Goal: Transaction & Acquisition: Purchase product/service

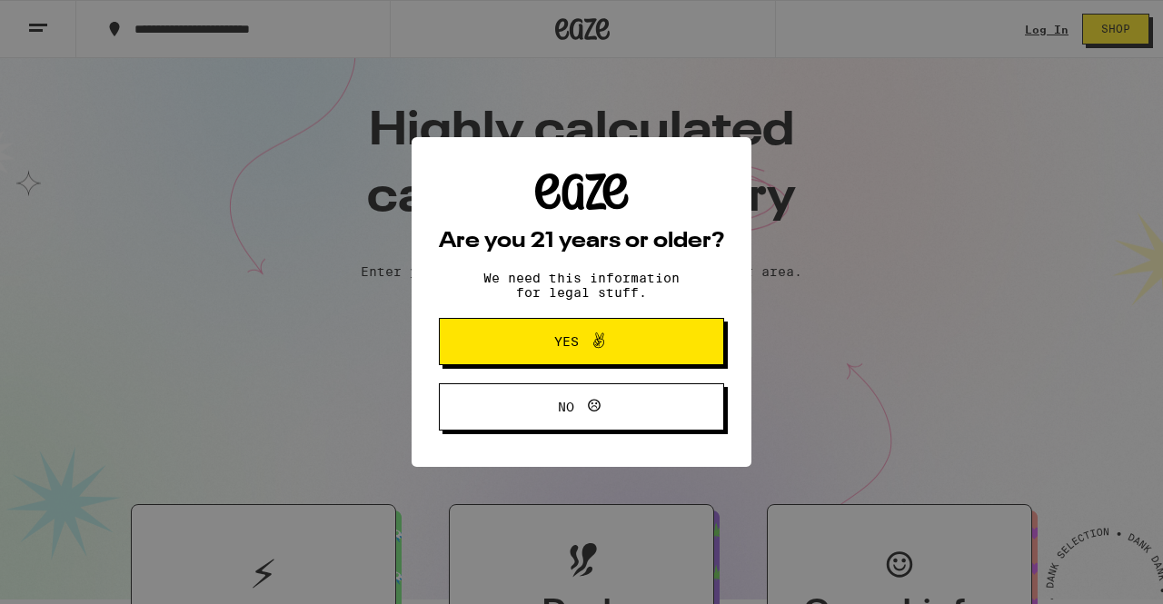
click at [651, 361] on button "Yes" at bounding box center [581, 341] width 285 height 47
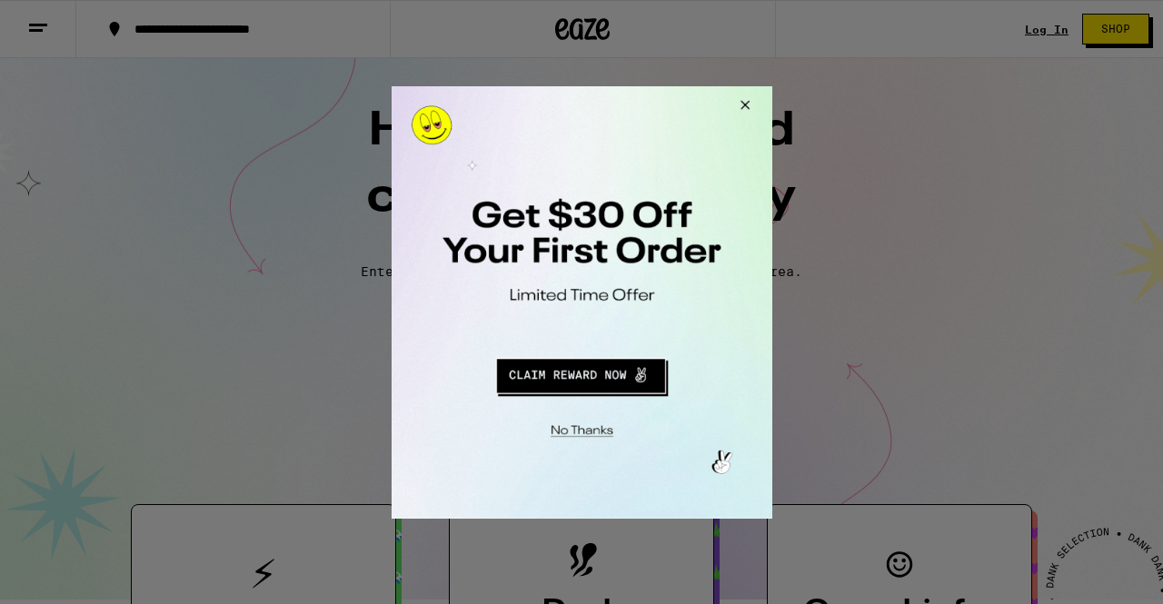
click at [589, 377] on button "Redirect to URL" at bounding box center [579, 373] width 316 height 44
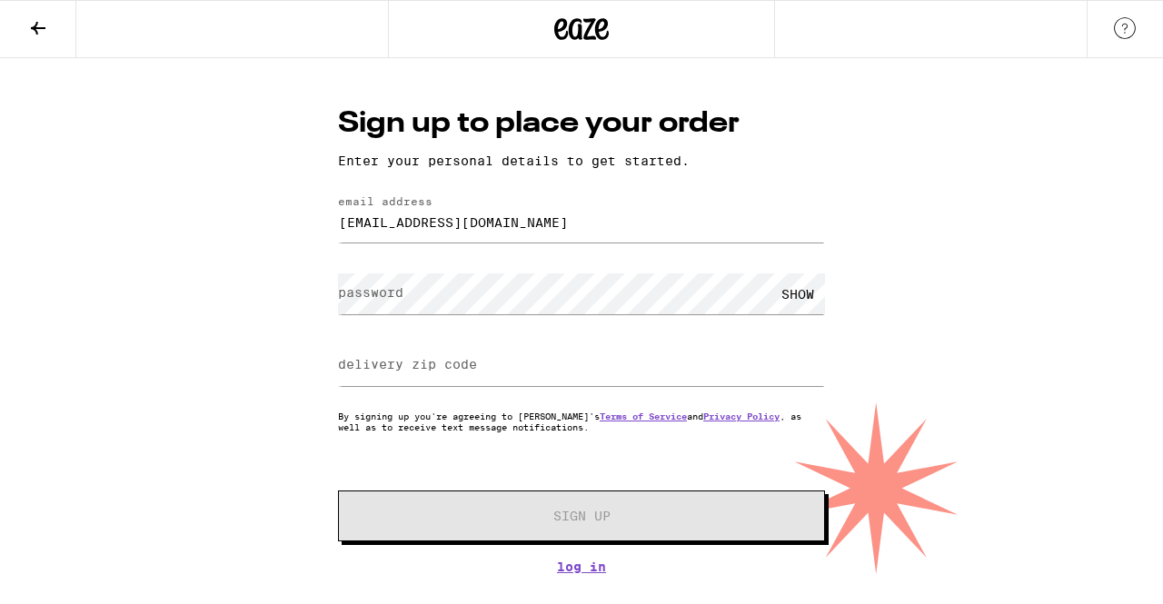
click at [481, 317] on div "SHOW" at bounding box center [581, 294] width 487 height 54
click at [213, 290] on div "Sign up to place your order Enter your personal details to get started. email a…" at bounding box center [581, 316] width 1163 height 516
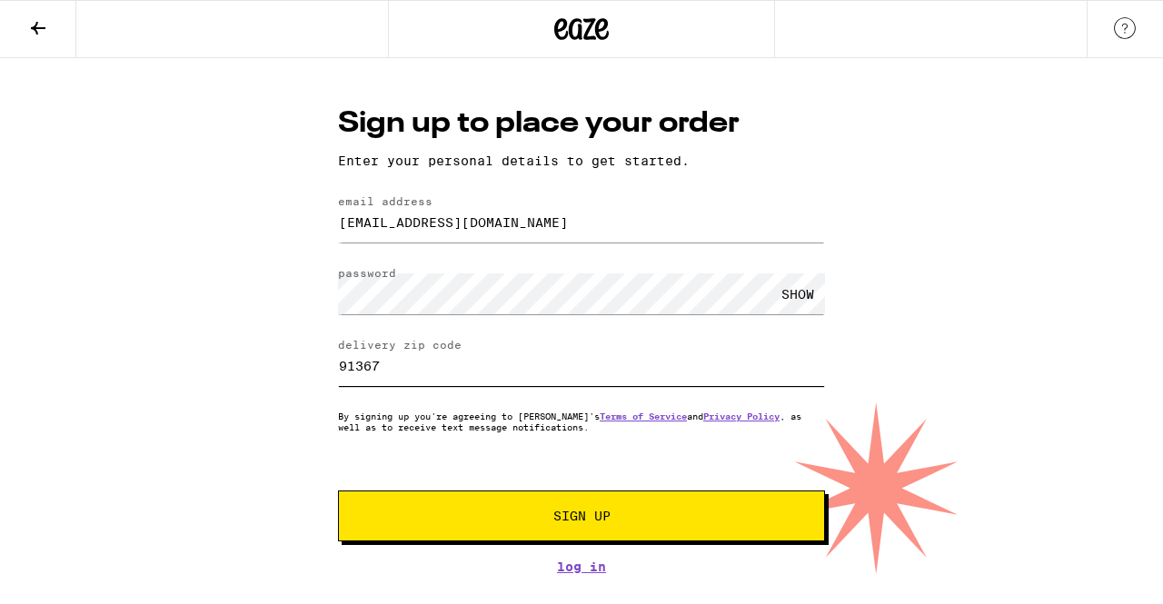
type input "91367"
click at [581, 530] on button "Sign Up" at bounding box center [581, 516] width 487 height 51
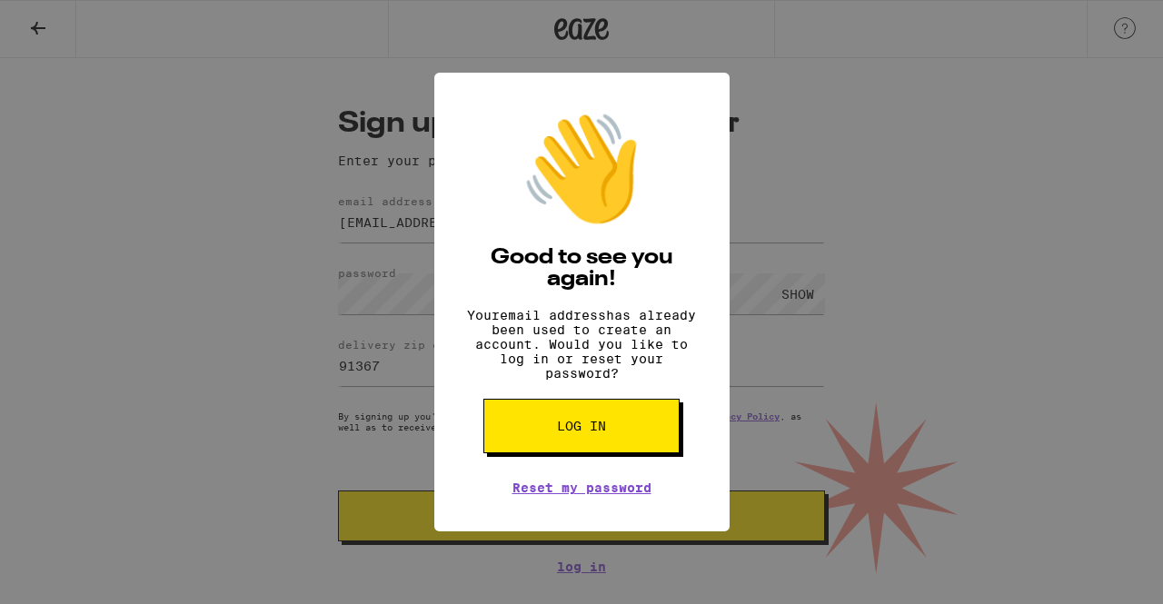
click at [627, 453] on button "Log in" at bounding box center [581, 426] width 196 height 55
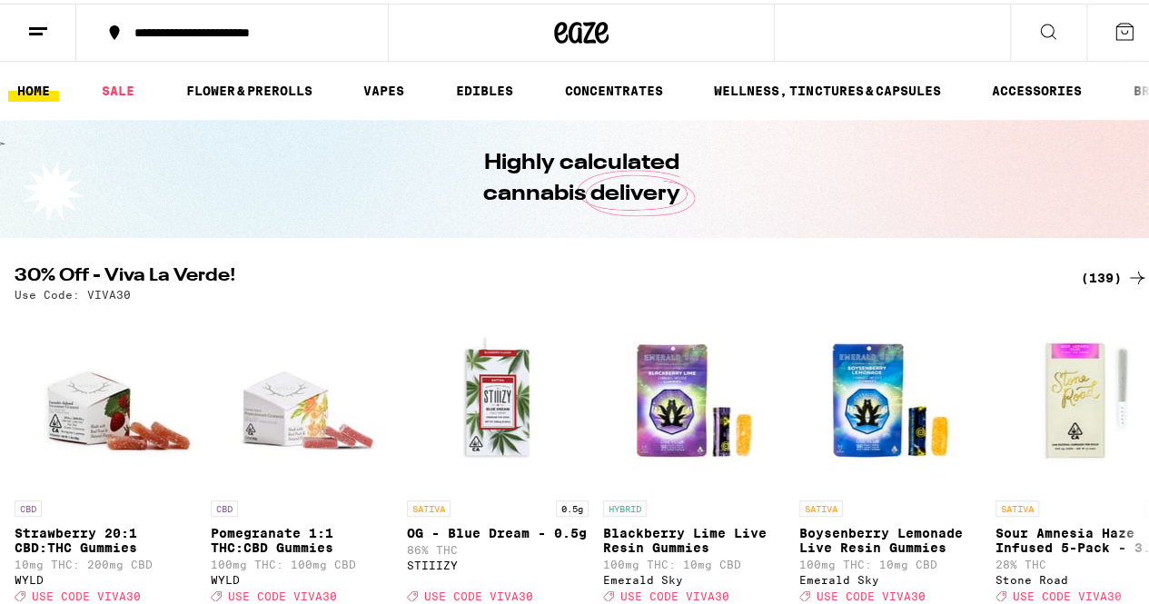
click at [38, 25] on line at bounding box center [38, 25] width 18 height 0
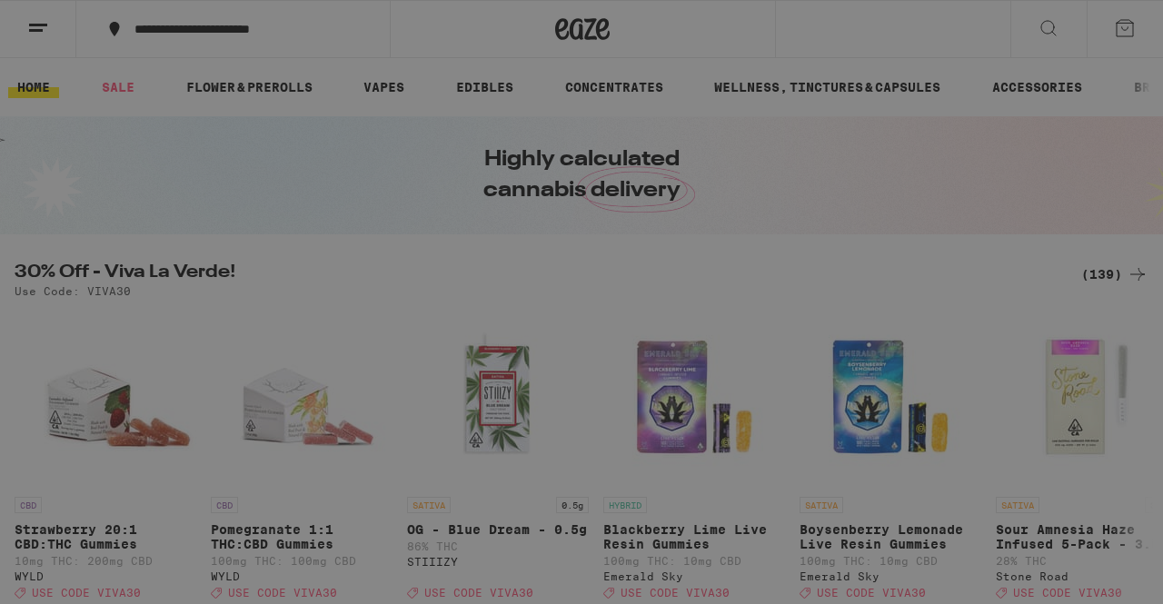
click at [215, 97] on span "Log In" at bounding box center [252, 96] width 172 height 13
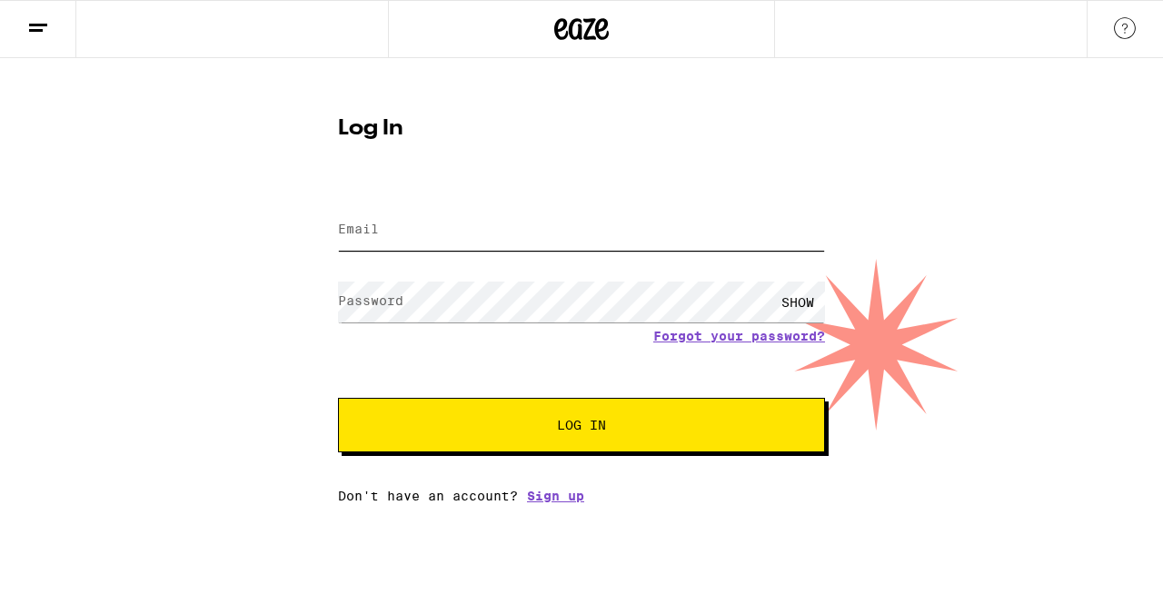
click at [450, 236] on input "Email" at bounding box center [581, 230] width 487 height 41
type input "[EMAIL_ADDRESS][DOMAIN_NAME]"
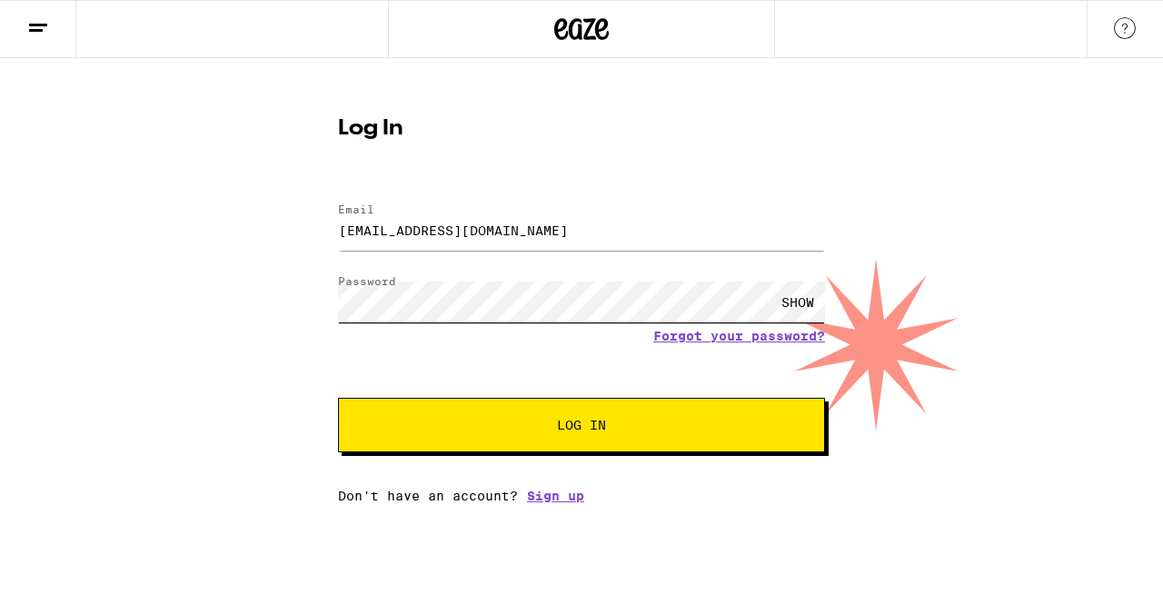
click at [338, 398] on button "Log In" at bounding box center [581, 425] width 487 height 55
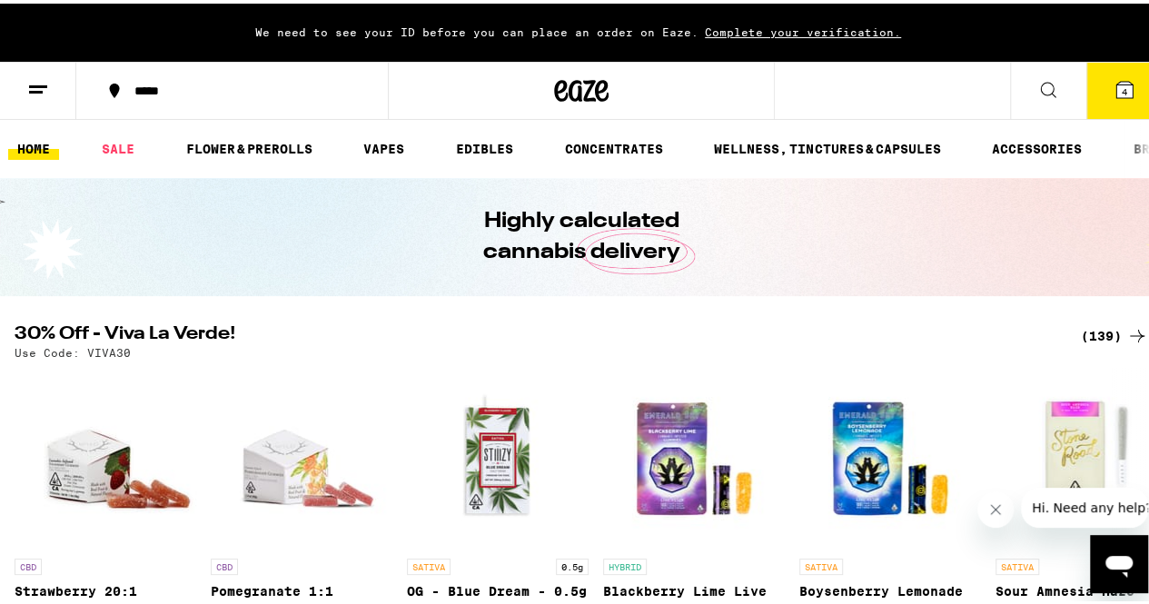
click at [767, 21] on div "We need to see your ID before you can place an order on Eaze. Complete your ver…" at bounding box center [581, 29] width 1163 height 58
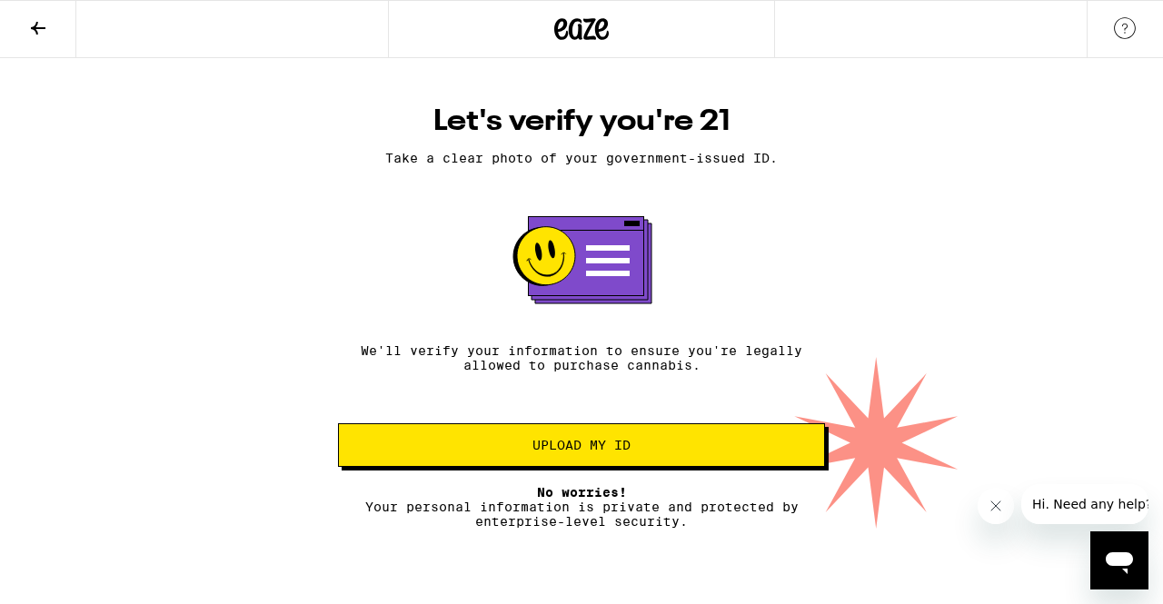
click at [574, 467] on button "Upload my ID" at bounding box center [581, 445] width 487 height 44
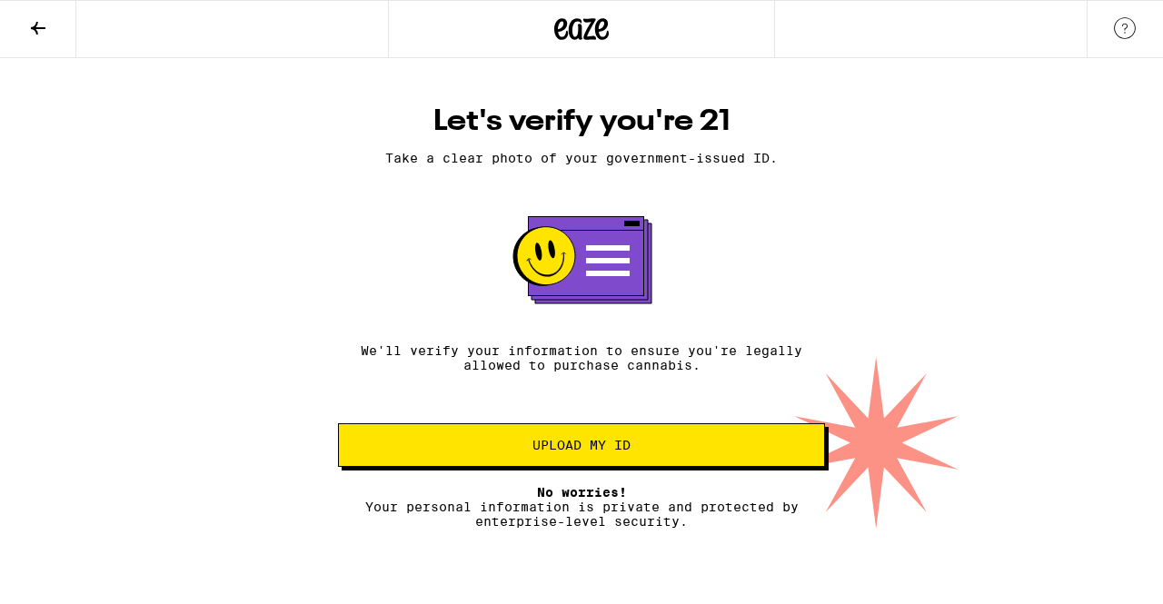
click at [59, 23] on button at bounding box center [38, 29] width 76 height 57
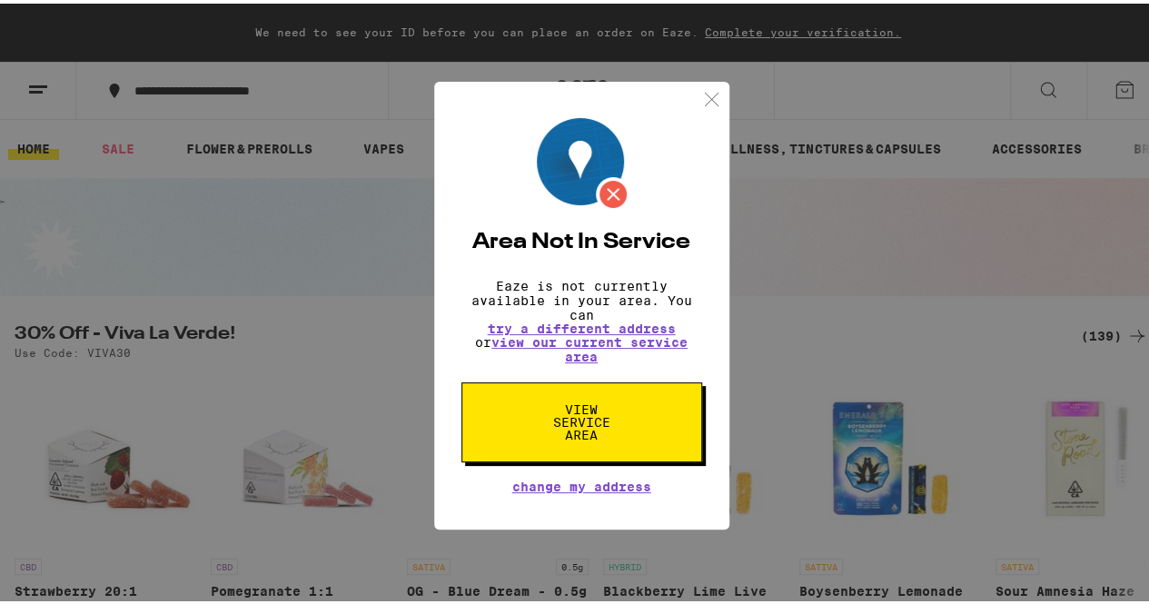
click at [711, 92] on img at bounding box center [711, 95] width 23 height 23
